Goal: Use online tool/utility: Use online tool/utility

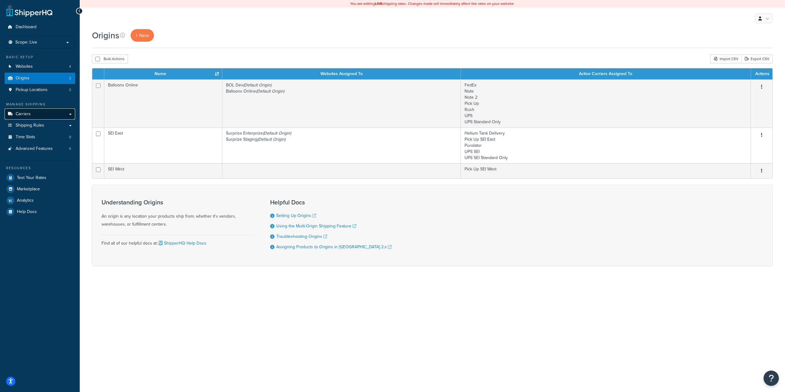
click at [26, 112] on span "Carriers" at bounding box center [23, 114] width 15 height 5
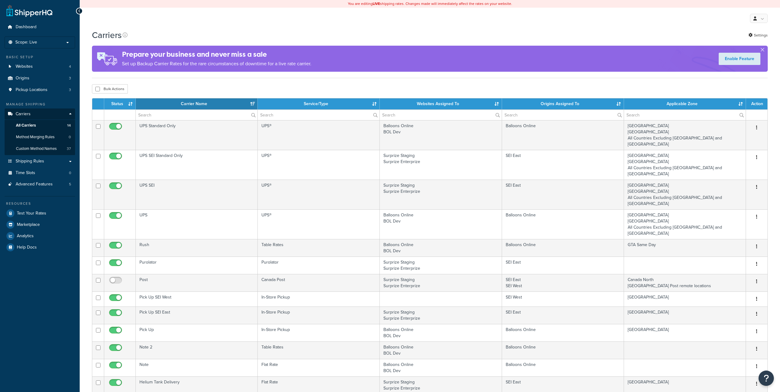
select select "15"
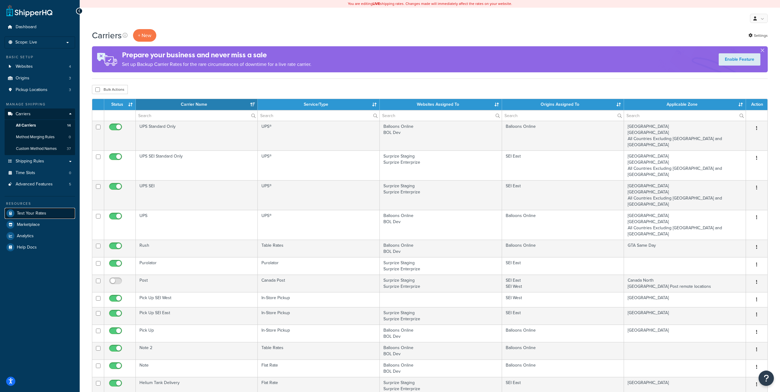
click at [31, 211] on span "Test Your Rates" at bounding box center [31, 213] width 29 height 5
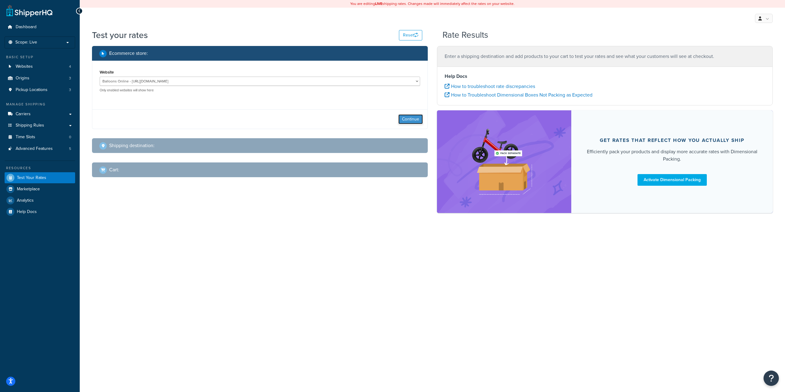
click at [412, 120] on button "Continue" at bounding box center [410, 119] width 25 height 10
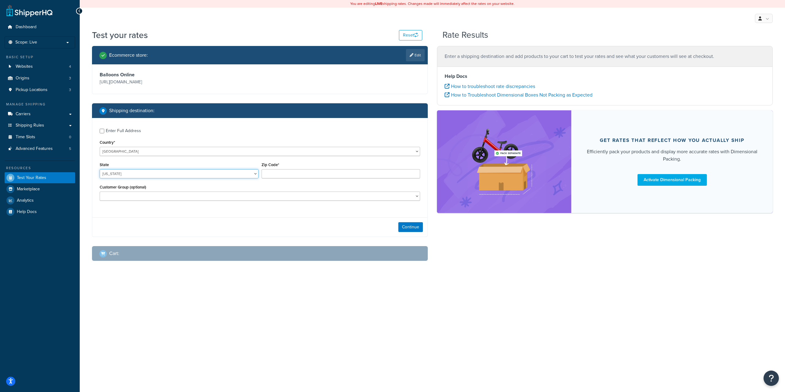
click at [155, 172] on select "[US_STATE] [US_STATE] [US_STATE] [US_STATE] [US_STATE] Armed Forces Americas Ar…" at bounding box center [179, 173] width 159 height 9
select select "CA"
click at [100, 169] on select "[US_STATE] [US_STATE] [US_STATE] [US_STATE] [US_STATE] Armed Forces Americas Ar…" at bounding box center [179, 173] width 159 height 9
click at [271, 170] on input "Zip Code*" at bounding box center [341, 173] width 159 height 9
type input "90210"
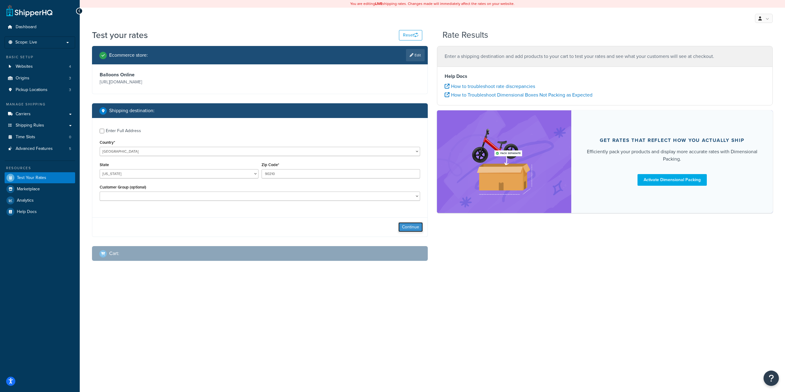
click at [410, 226] on button "Continue" at bounding box center [410, 227] width 25 height 10
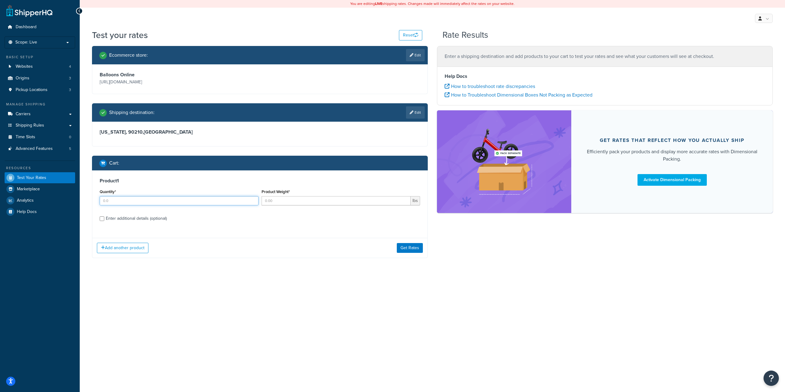
click at [234, 201] on input "Quantity*" at bounding box center [179, 200] width 159 height 9
type input "1"
click at [407, 246] on button "Get Rates" at bounding box center [410, 248] width 26 height 10
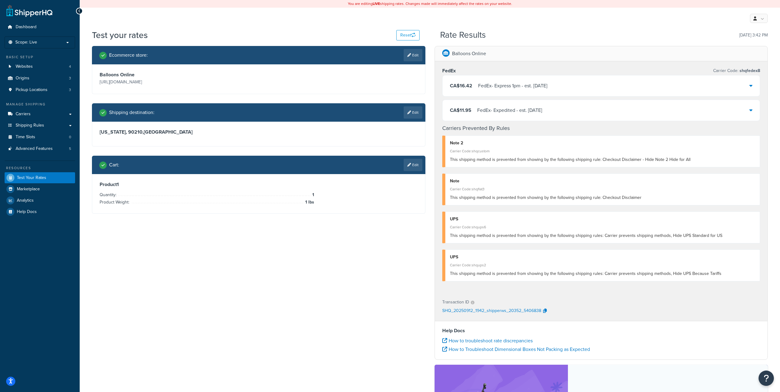
click at [341, 257] on div "Ecommerce store : Edit Balloons Online [URL][DOMAIN_NAME] Shipping destination …" at bounding box center [429, 259] width 685 height 427
